Goal: Find specific page/section

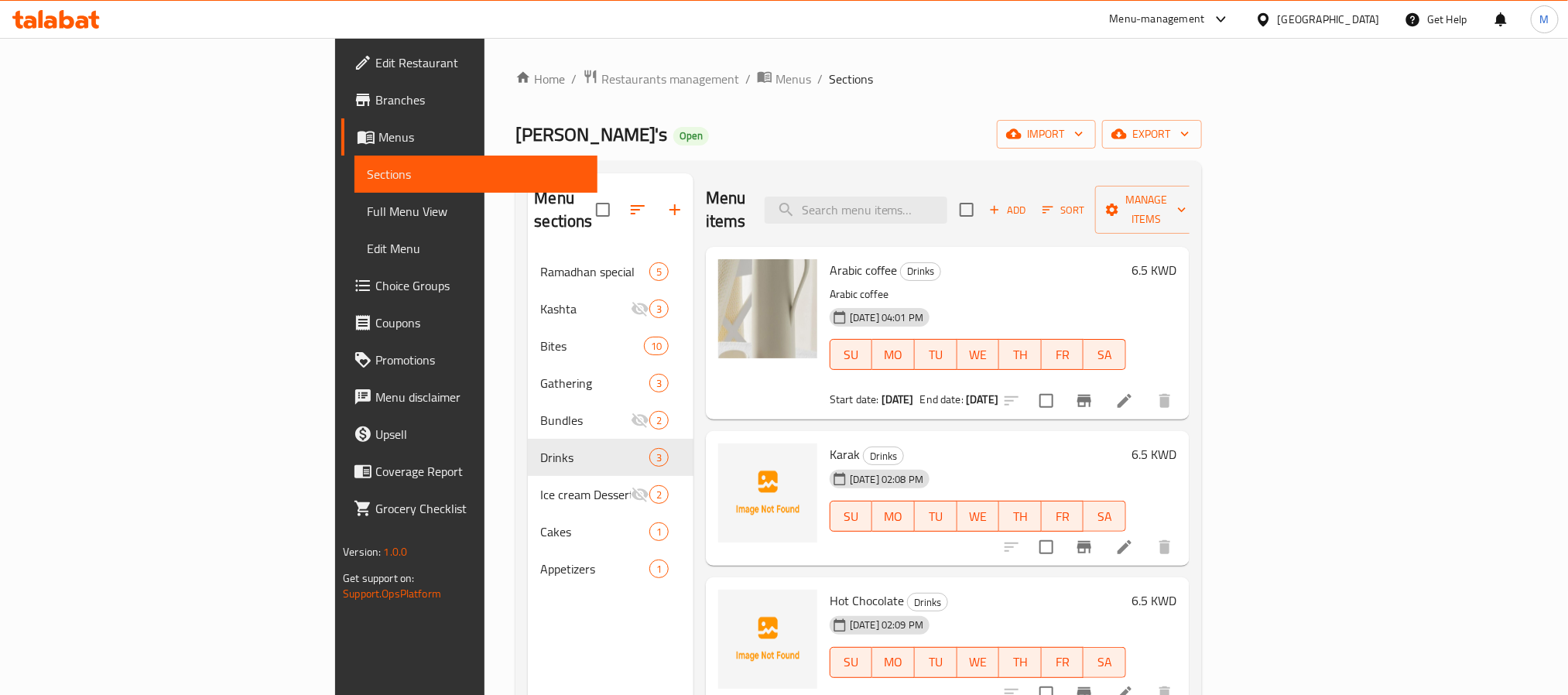
click at [1379, 27] on div "Kuwait" at bounding box center [1329, 20] width 102 height 17
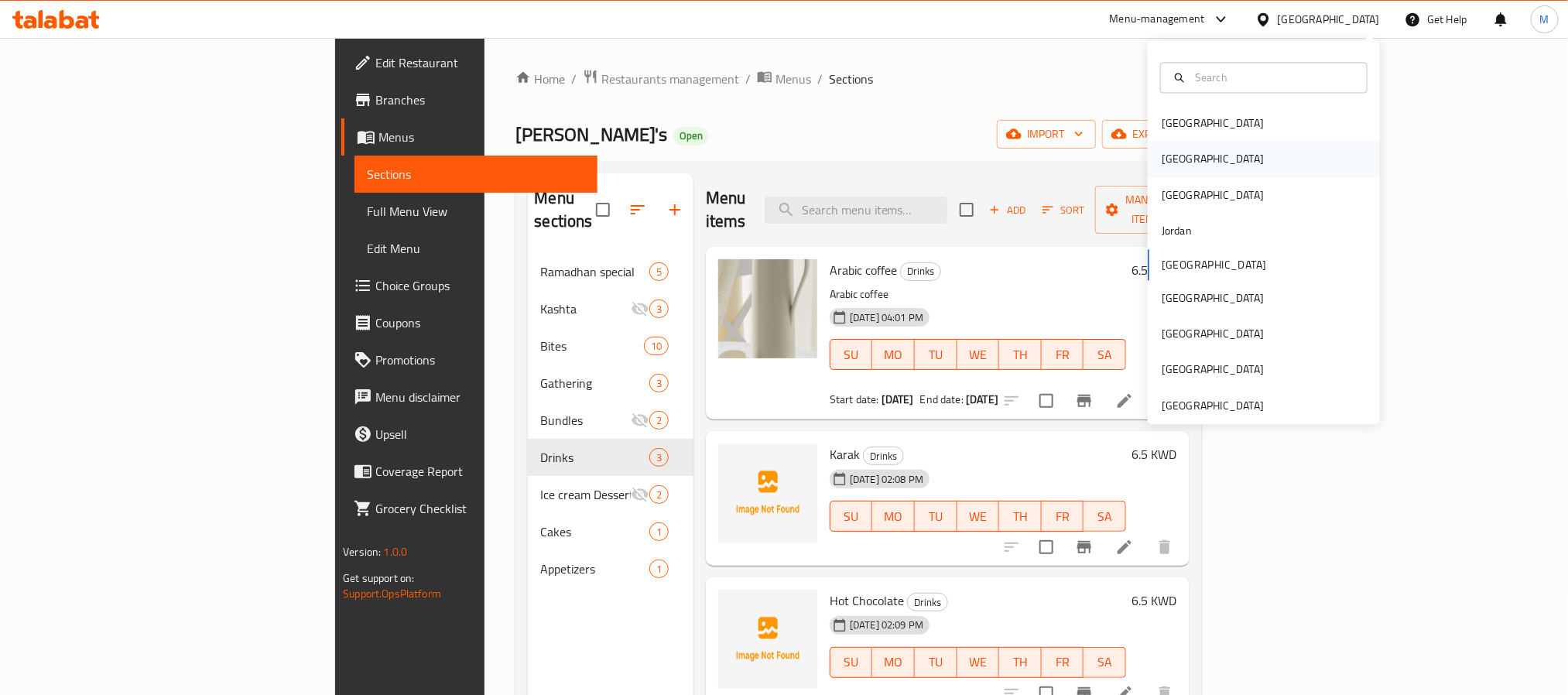
click at [1211, 159] on div "Egypt" at bounding box center [1264, 159] width 232 height 35
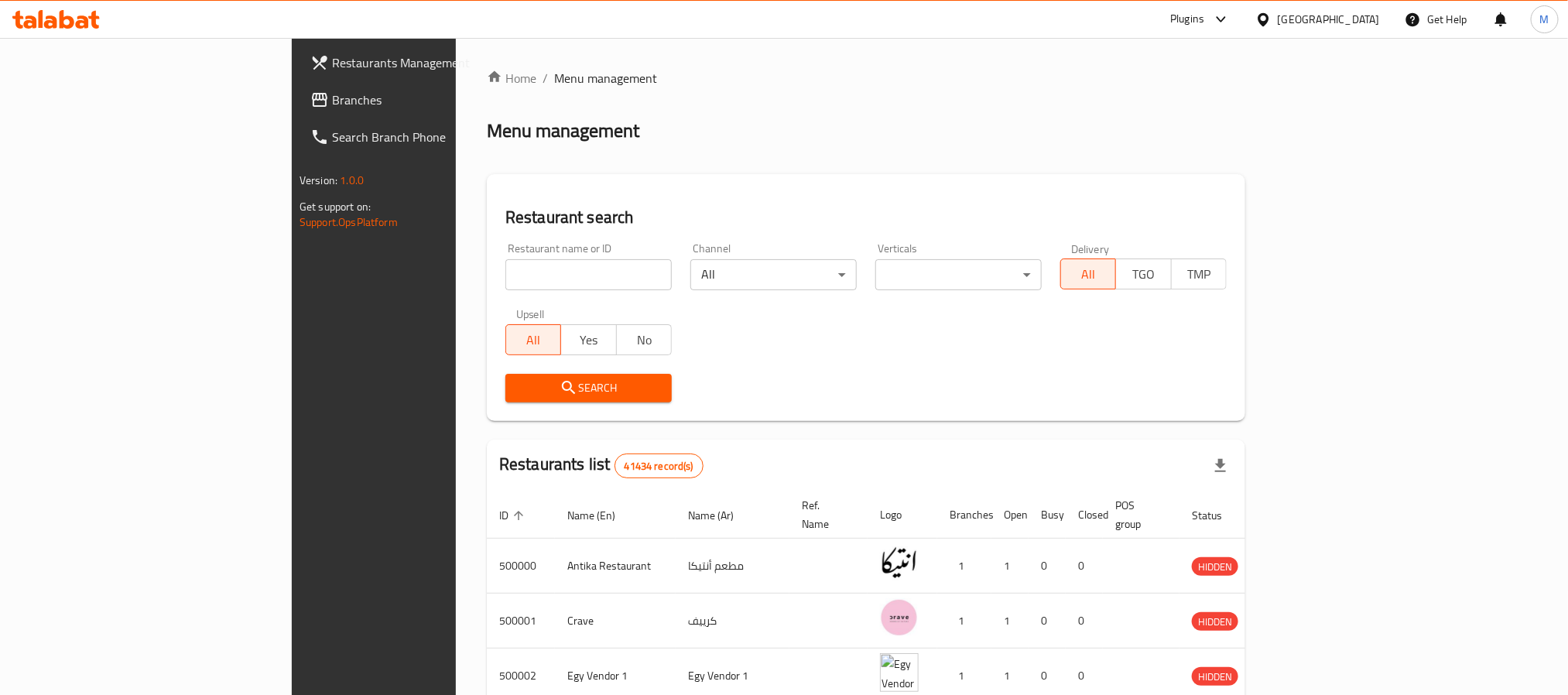
click at [298, 86] on link "Branches" at bounding box center [425, 100] width 255 height 37
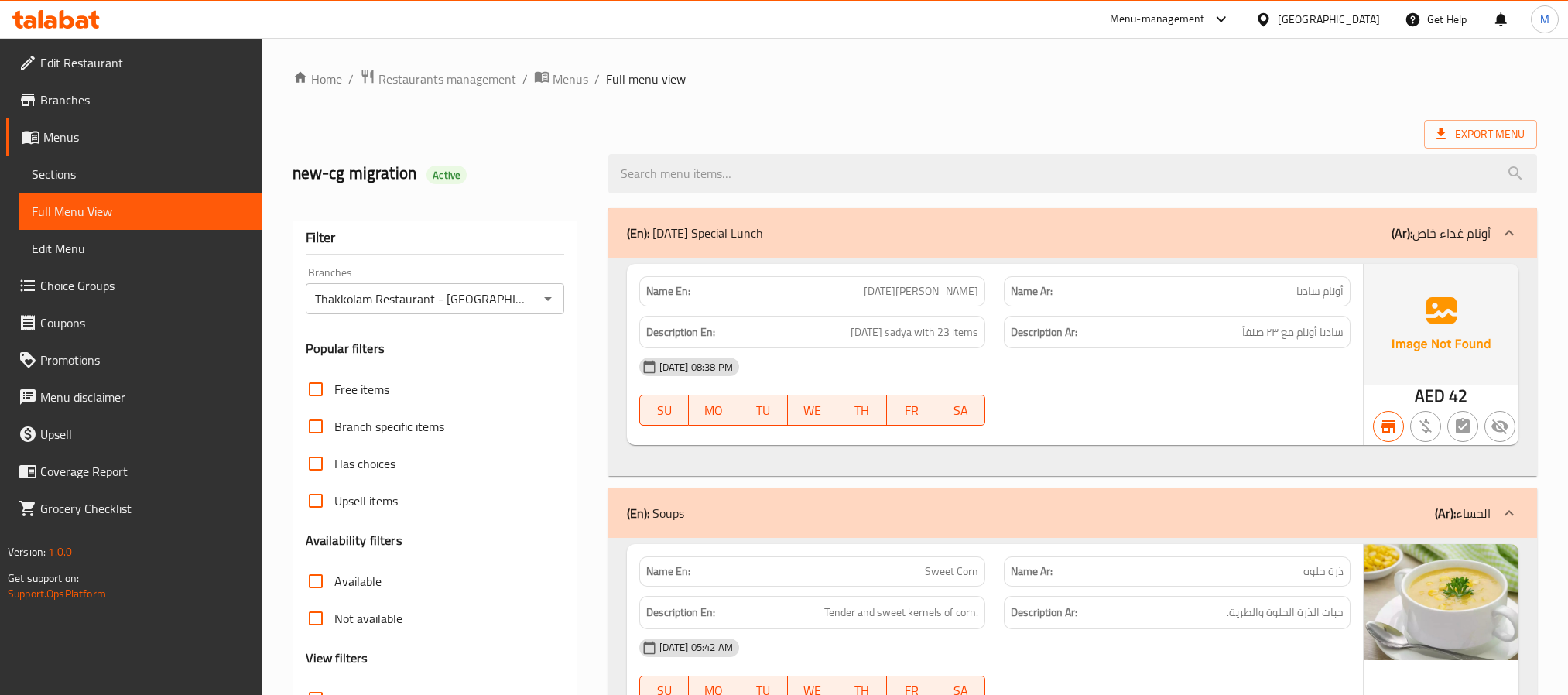
scroll to position [53853, 0]
